Goal: Task Accomplishment & Management: Use online tool/utility

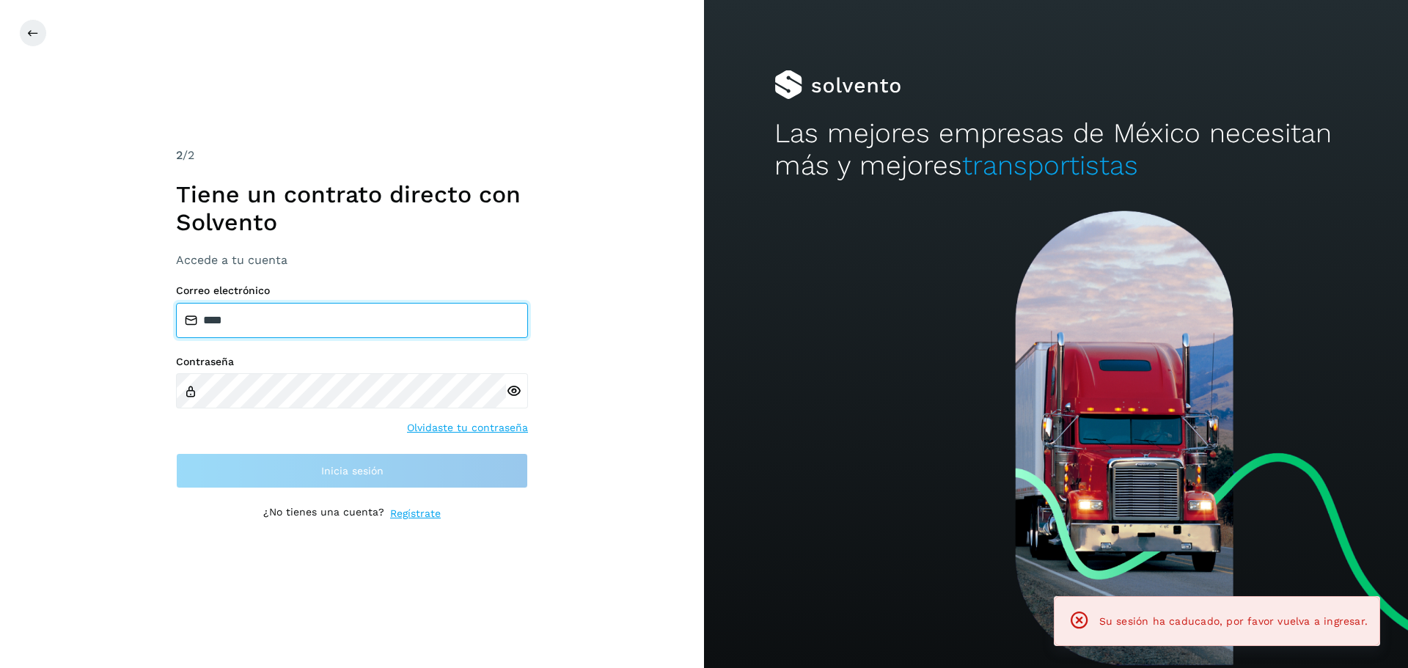
click at [350, 306] on input "****" at bounding box center [352, 320] width 352 height 35
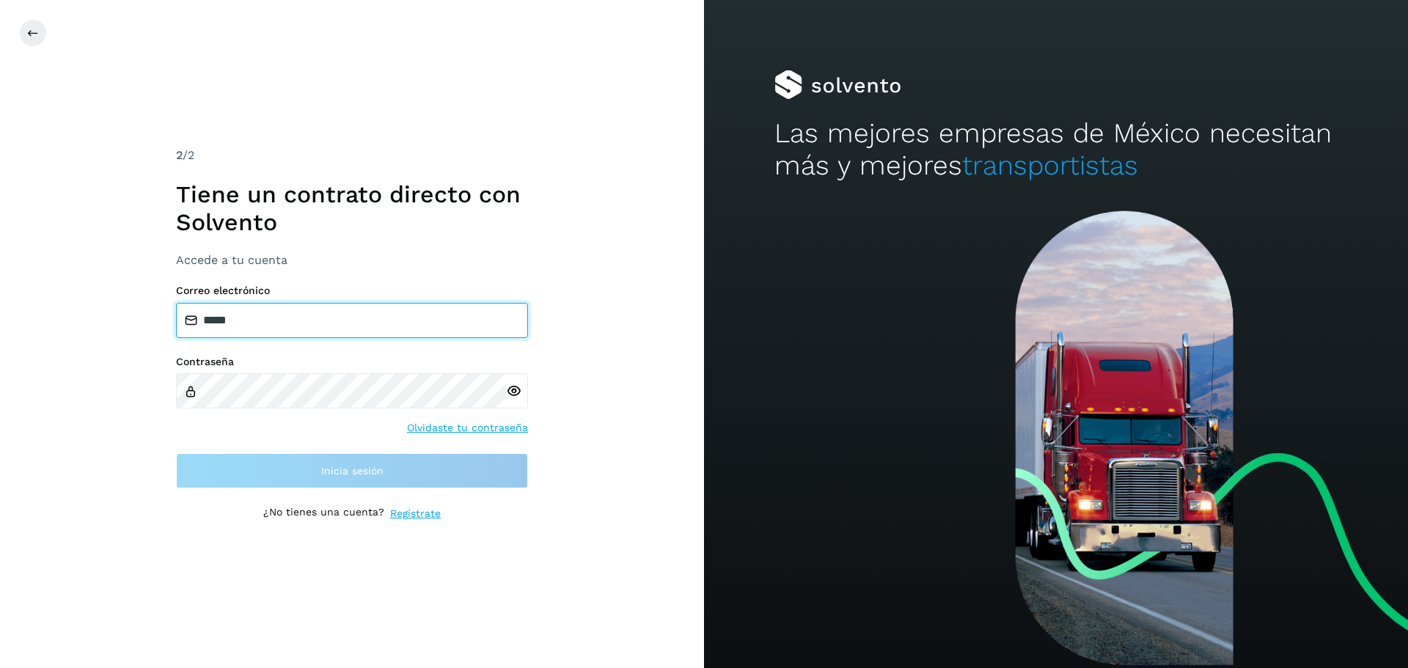
type input "**********"
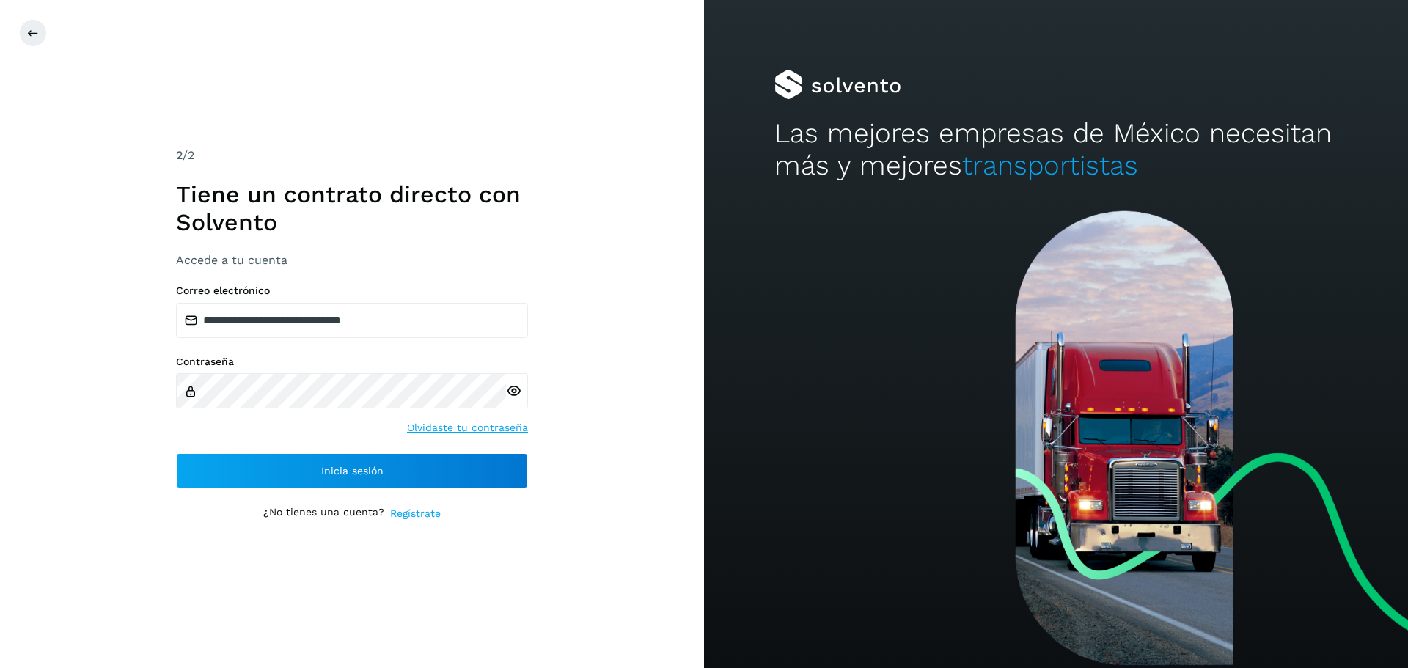
click at [516, 392] on icon at bounding box center [513, 391] width 15 height 15
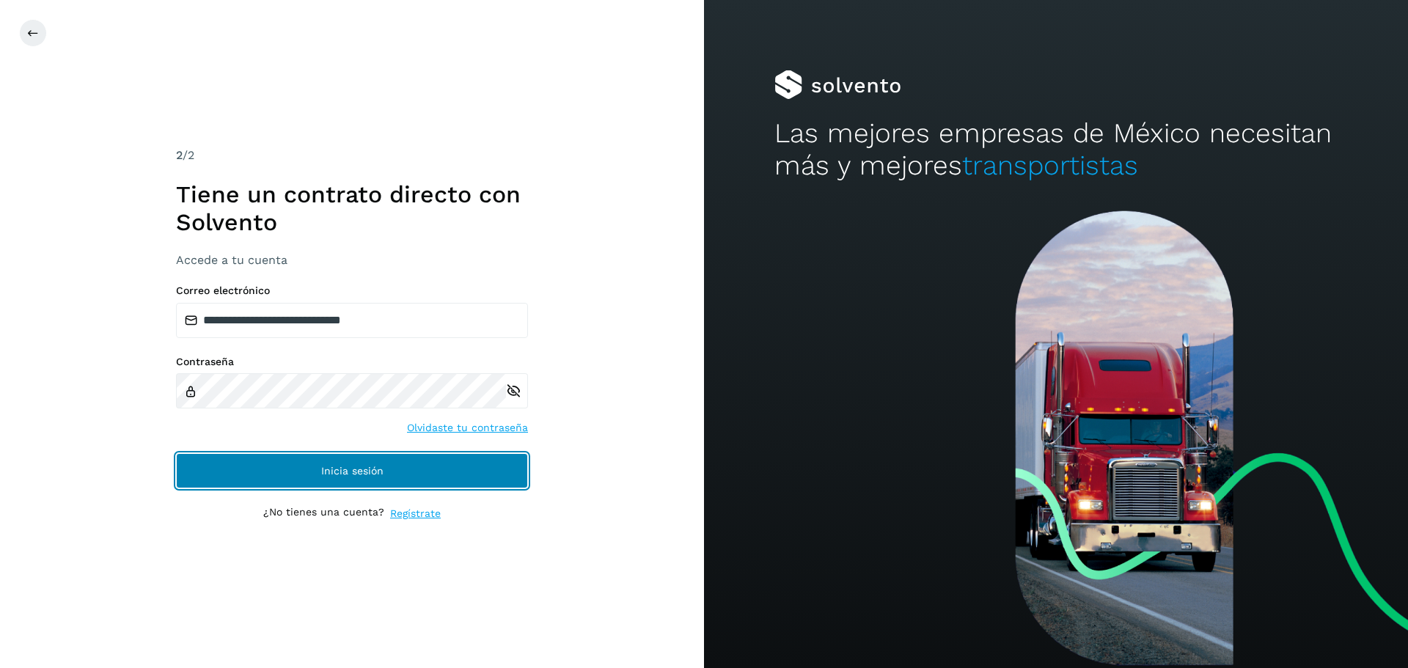
click at [312, 486] on button "Inicia sesión" at bounding box center [352, 470] width 352 height 35
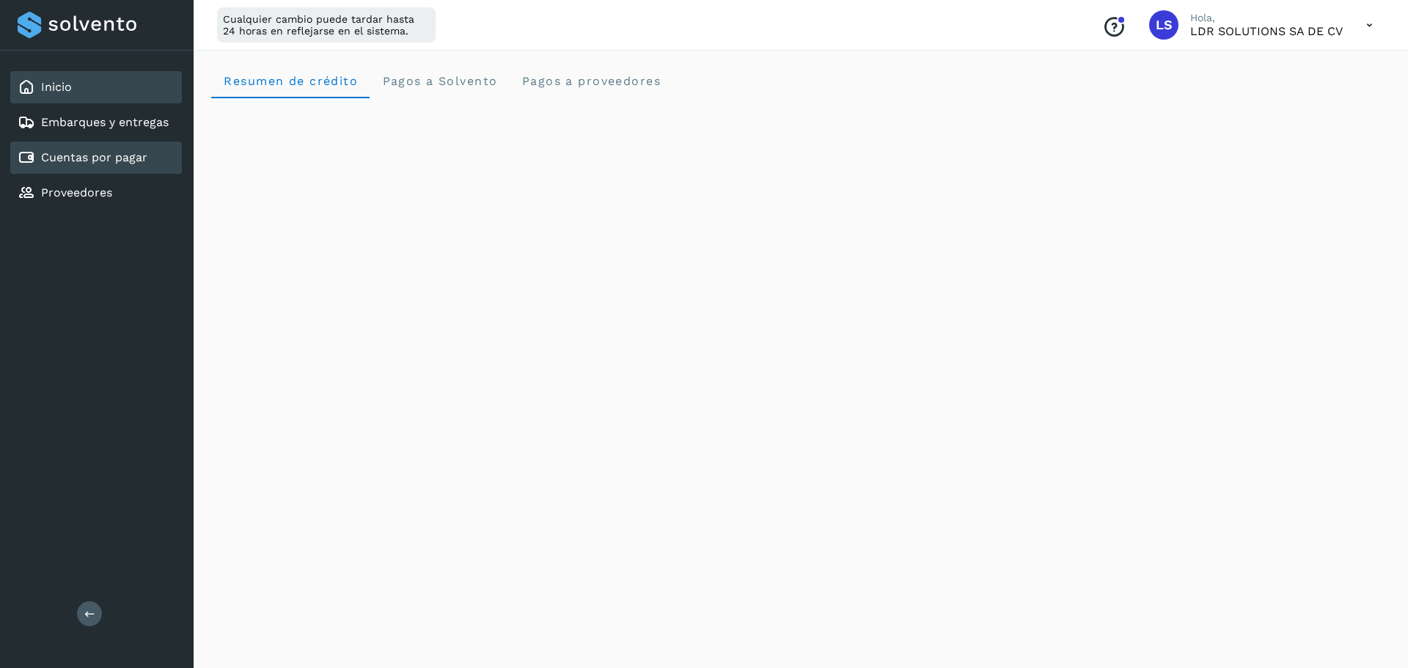
click at [140, 158] on link "Cuentas por pagar" at bounding box center [94, 157] width 106 height 14
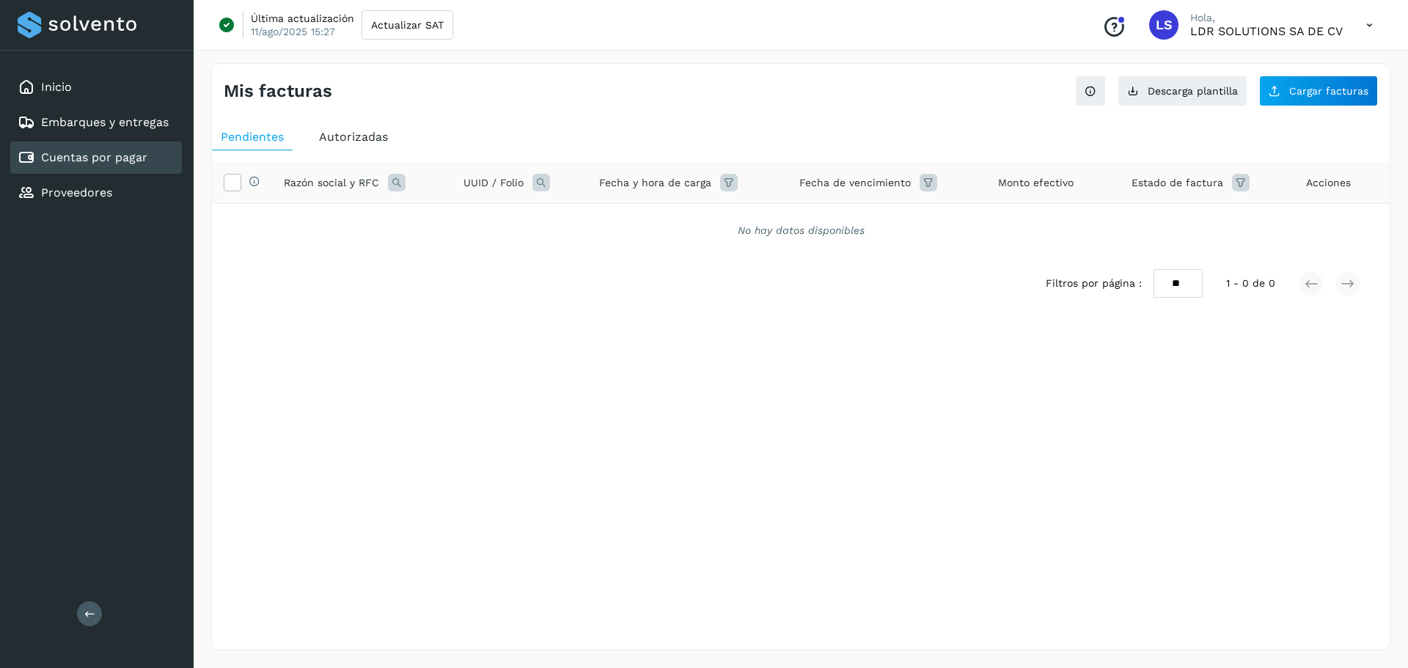
click at [345, 124] on div "Autorizadas" at bounding box center [353, 137] width 87 height 26
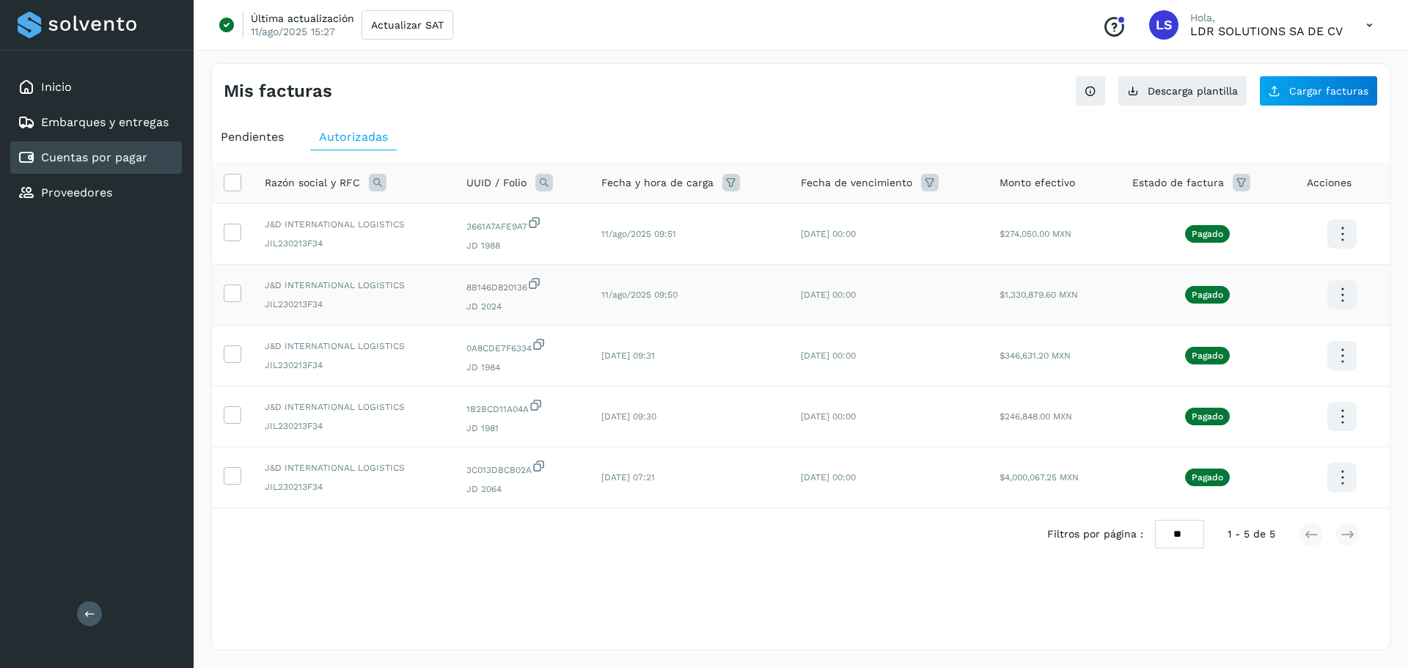
click at [1337, 252] on icon at bounding box center [1342, 234] width 34 height 34
click at [1231, 335] on button "CEP" at bounding box center [1269, 338] width 175 height 28
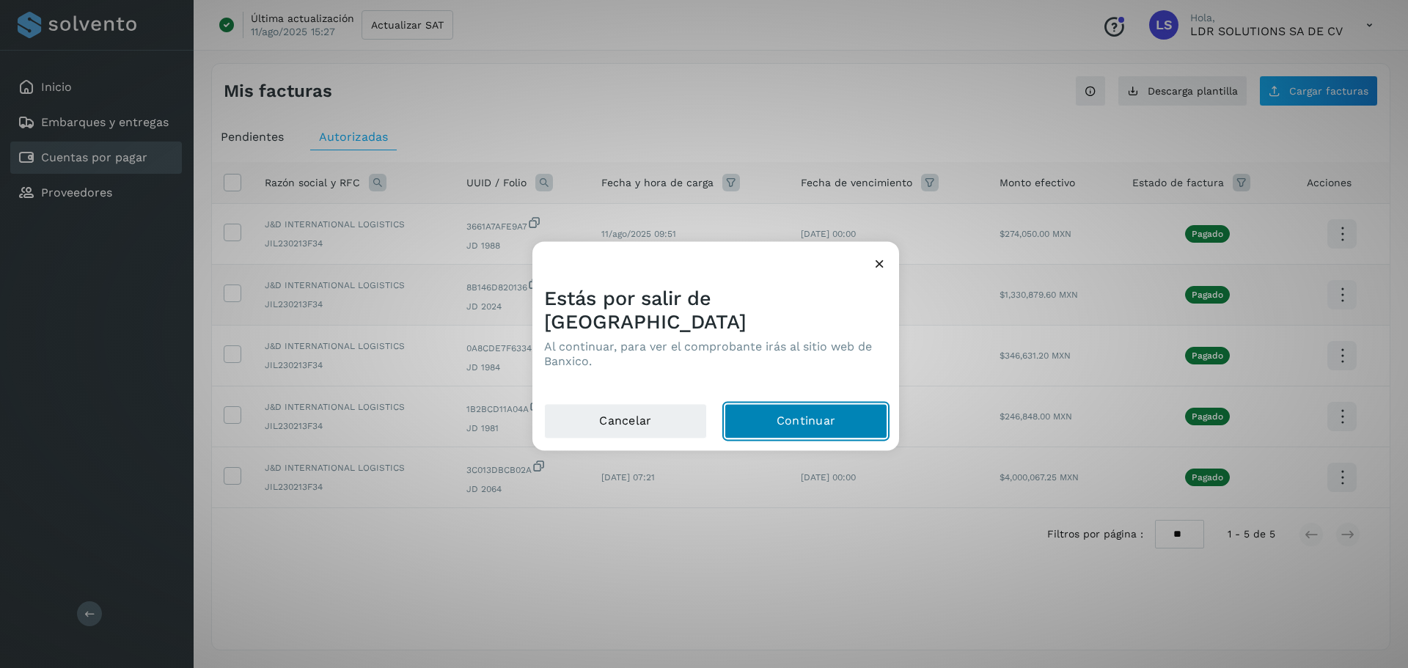
click at [766, 413] on button "Continuar" at bounding box center [806, 420] width 163 height 35
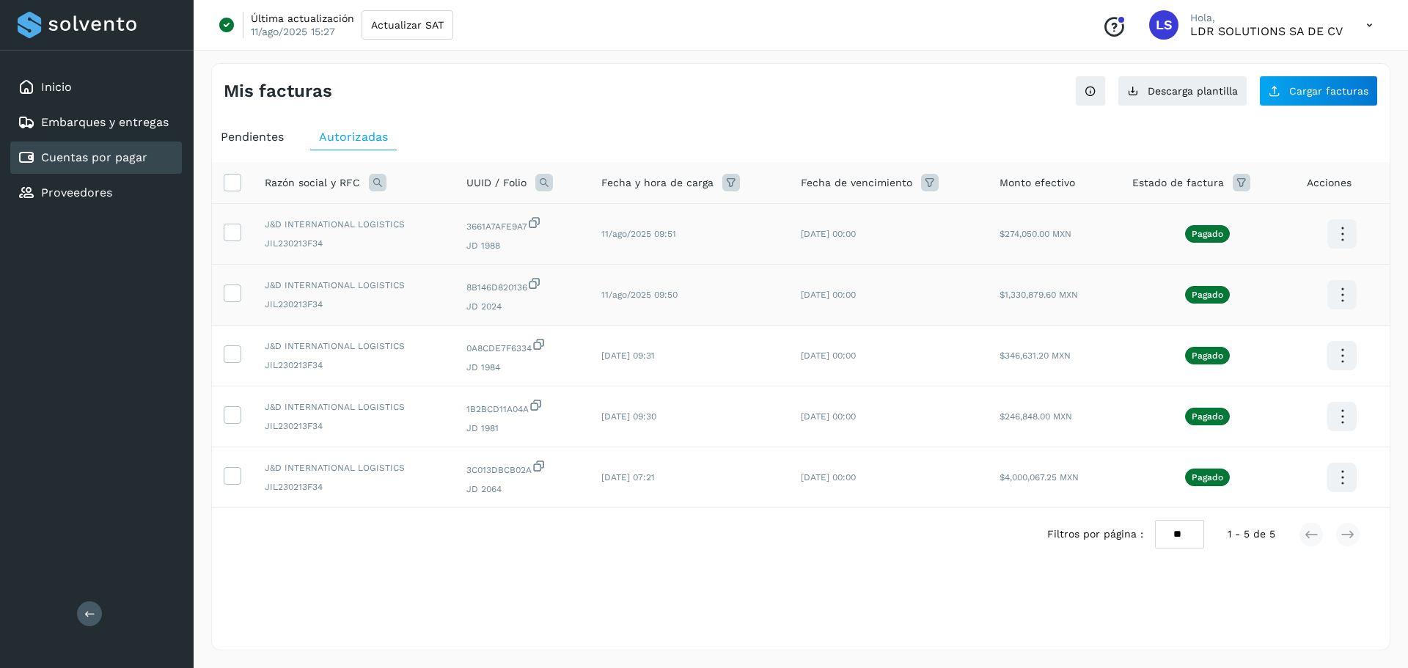
click at [1342, 227] on icon at bounding box center [1342, 234] width 34 height 34
click at [1251, 274] on button "CEP" at bounding box center [1269, 277] width 175 height 28
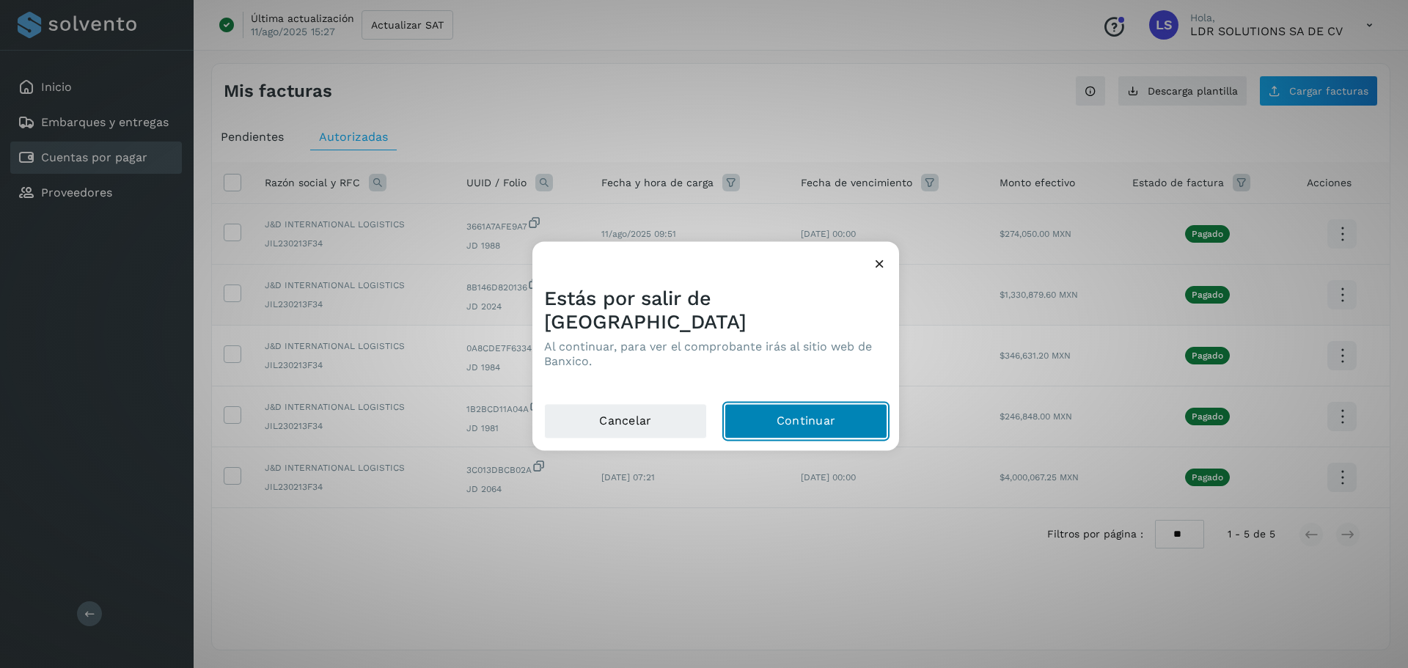
click at [761, 409] on button "Continuar" at bounding box center [806, 420] width 163 height 35
